Goal: Navigation & Orientation: Find specific page/section

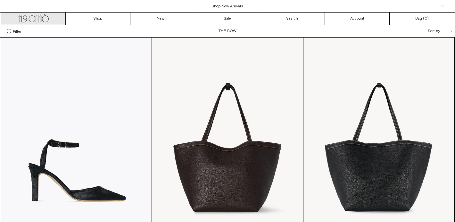
click at [35, 21] on icon ".cls-1, .cls-2 { fill: #231f20; stroke: #231f20; stroke-miterlimit: 10; stroke-…" at bounding box center [32, 17] width 31 height 9
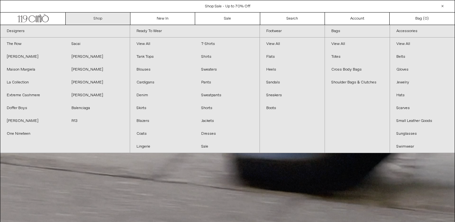
click at [97, 19] on link "Shop" at bounding box center [98, 18] width 65 height 12
click at [7, 31] on link "Designers" at bounding box center [64, 31] width 129 height 12
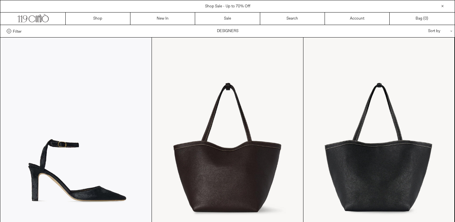
click at [7, 31] on span at bounding box center [9, 31] width 4 height 4
click at [0, 0] on select "**********" at bounding box center [0, 0] width 0 height 0
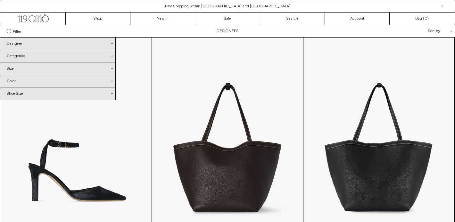
click at [12, 45] on div "Designer .cls-1{fill:#231f20}" at bounding box center [57, 43] width 115 height 12
